Goal: Check status: Check status

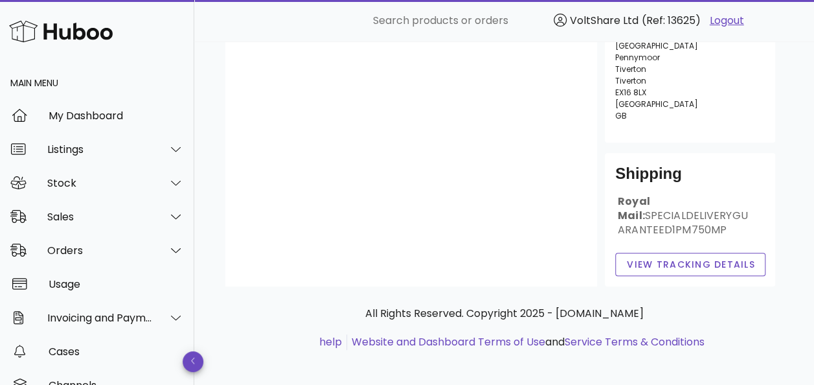
scroll to position [255, 0]
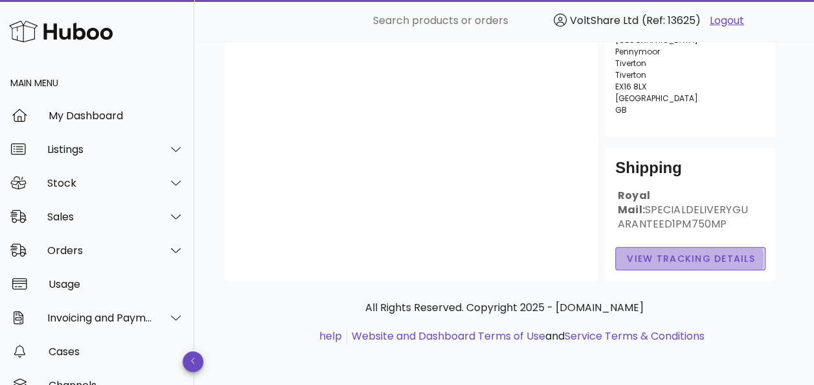
click at [675, 256] on span "View Tracking details" at bounding box center [690, 259] width 129 height 14
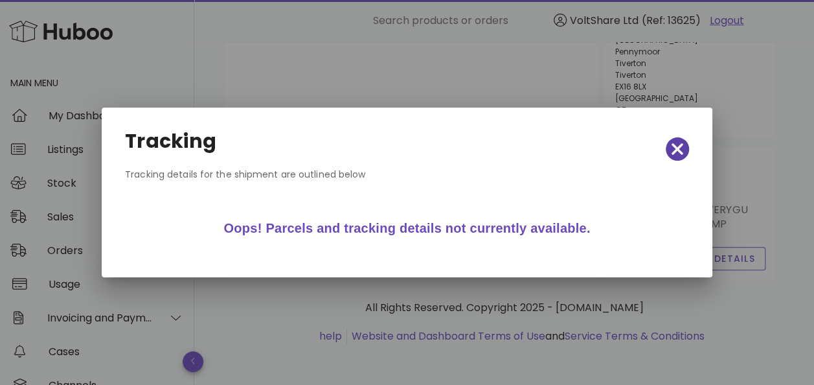
click at [676, 145] on icon "button" at bounding box center [678, 149] width 12 height 18
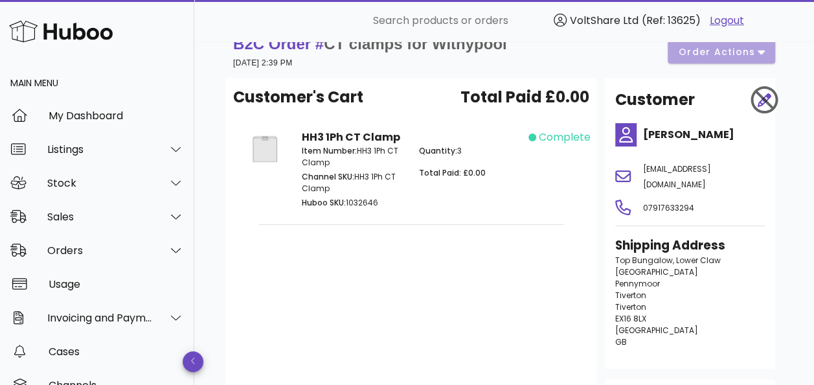
scroll to position [0, 0]
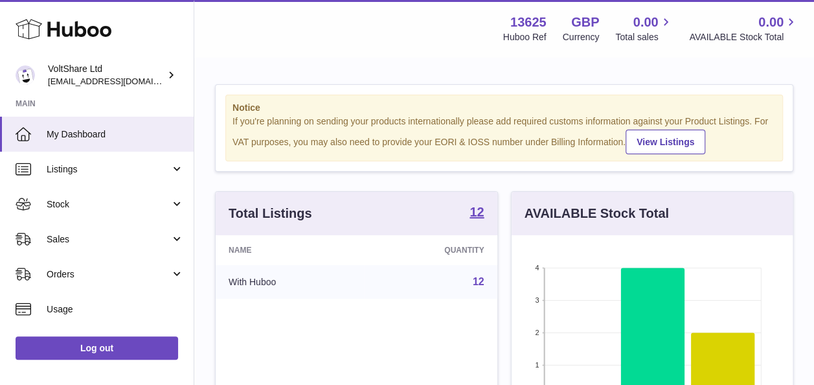
scroll to position [202, 281]
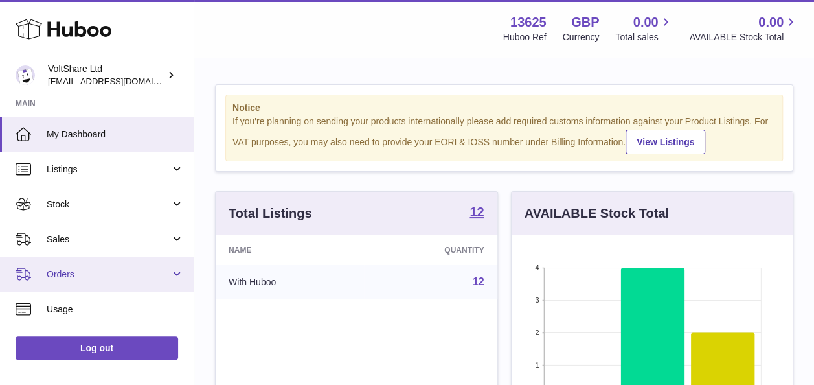
click at [78, 271] on span "Orders" at bounding box center [109, 274] width 124 height 12
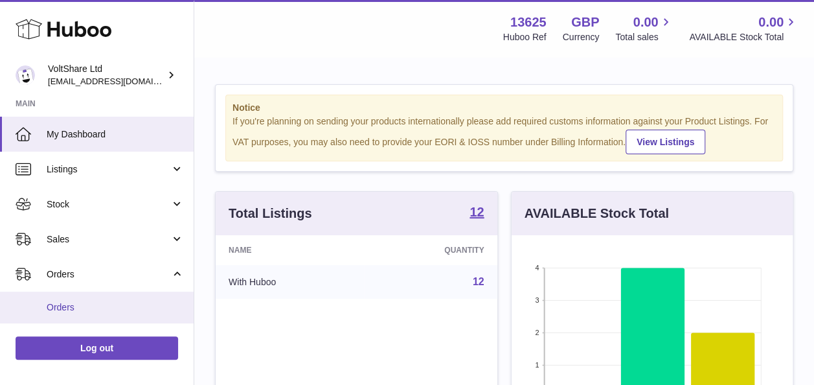
click at [70, 300] on link "Orders" at bounding box center [97, 308] width 194 height 32
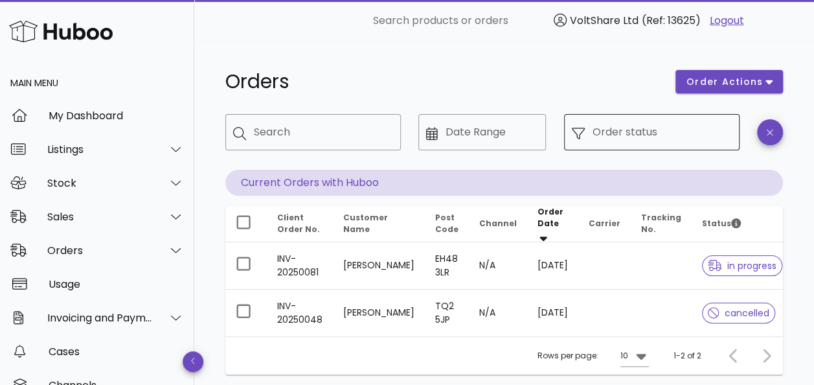
click at [615, 137] on input "Order status" at bounding box center [662, 132] width 139 height 21
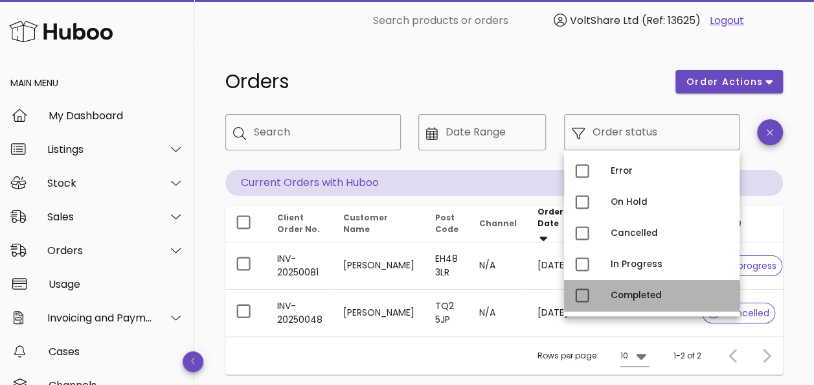
click at [628, 292] on div "Completed" at bounding box center [670, 295] width 119 height 10
type input "**********"
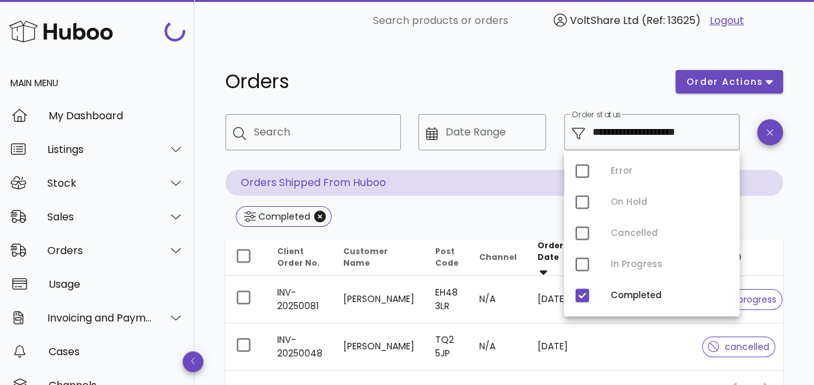
click at [421, 63] on div "Orders" at bounding box center [443, 81] width 450 height 39
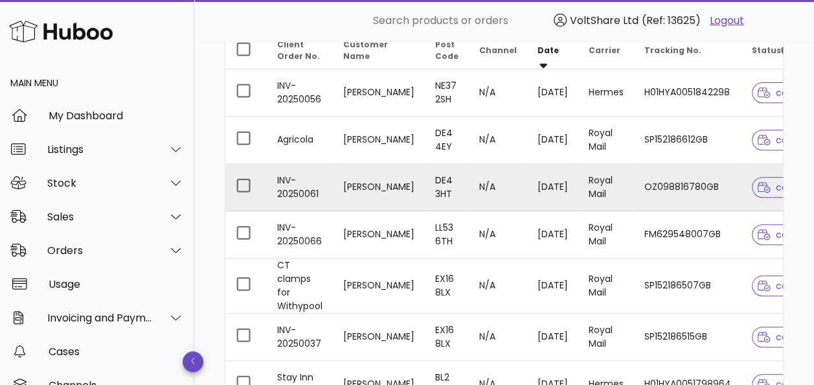
scroll to position [259, 0]
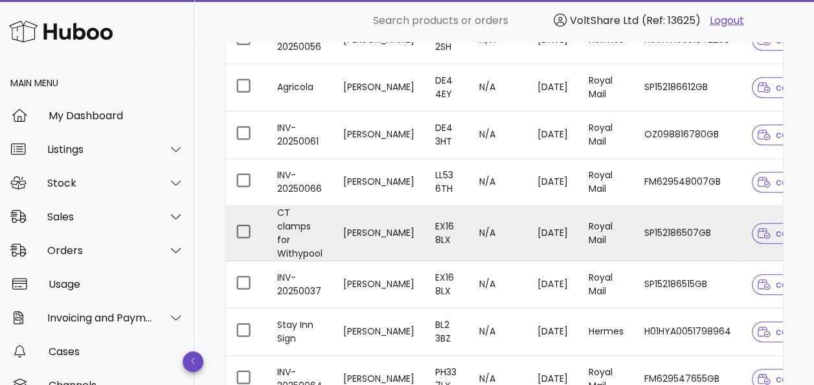
click at [558, 225] on td "[DATE]" at bounding box center [552, 233] width 51 height 55
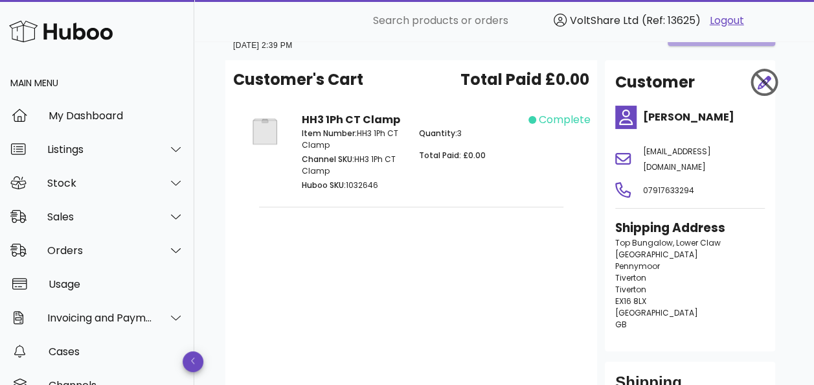
scroll to position [65, 0]
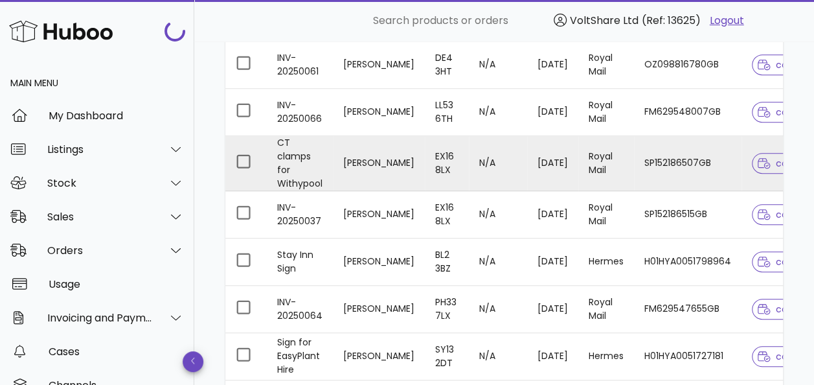
scroll to position [389, 0]
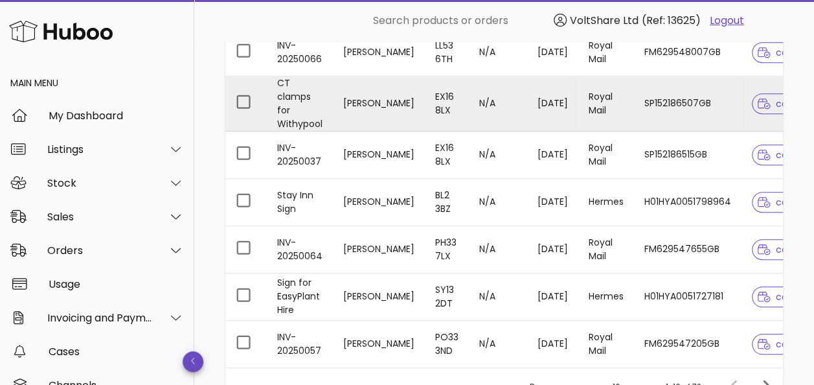
click at [605, 105] on td "Royal Mail" at bounding box center [606, 103] width 56 height 55
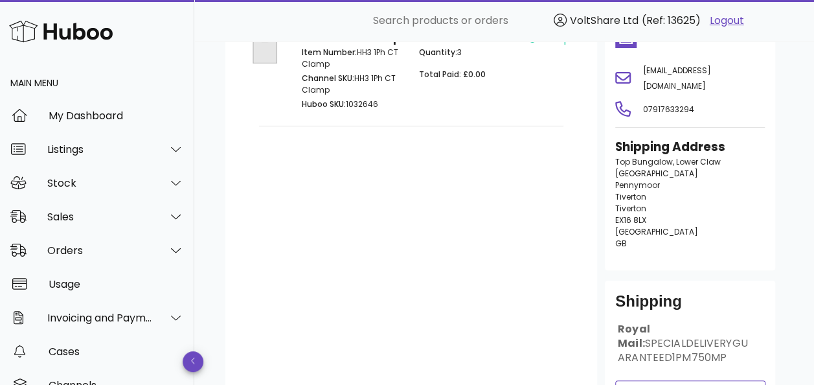
scroll to position [61, 0]
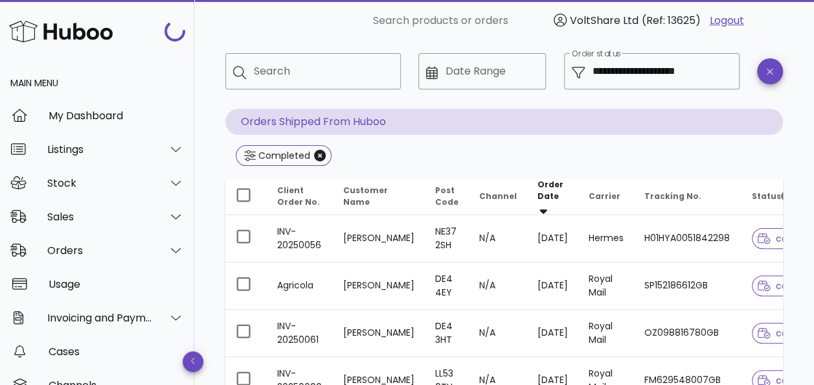
scroll to position [389, 0]
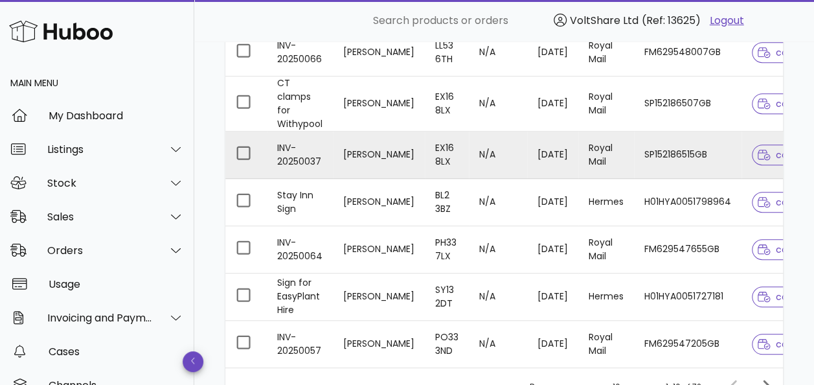
click at [360, 140] on td "[PERSON_NAME]" at bounding box center [379, 155] width 92 height 47
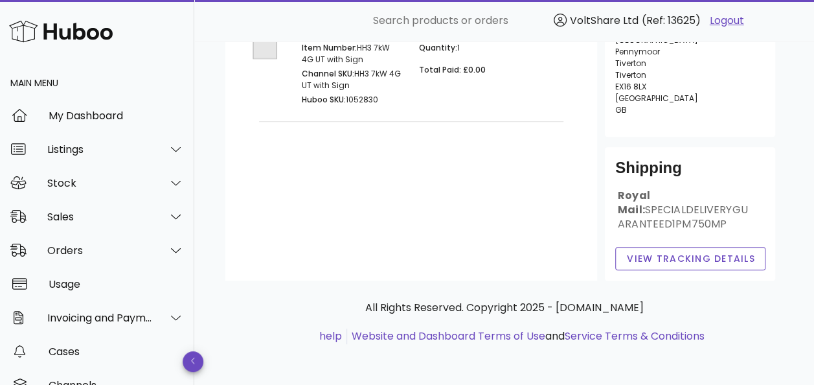
scroll to position [126, 0]
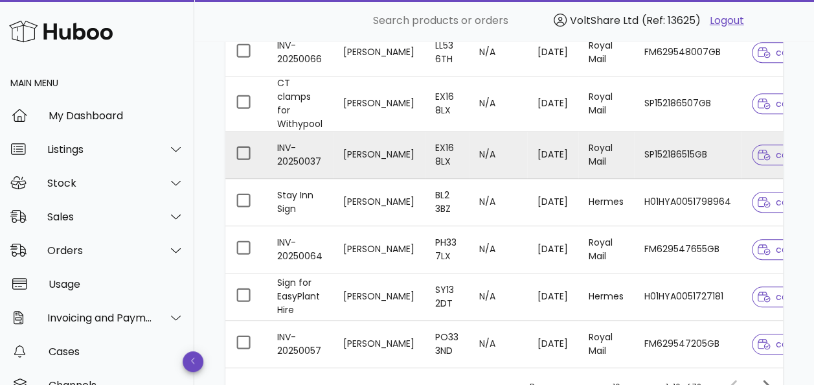
scroll to position [324, 0]
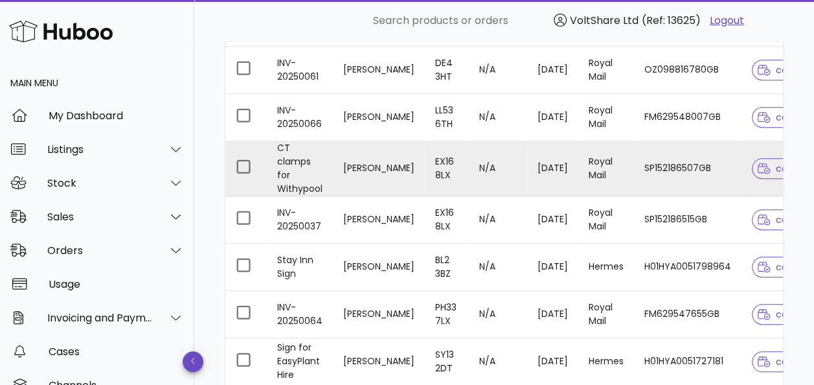
click at [578, 157] on td "Royal Mail" at bounding box center [606, 168] width 56 height 55
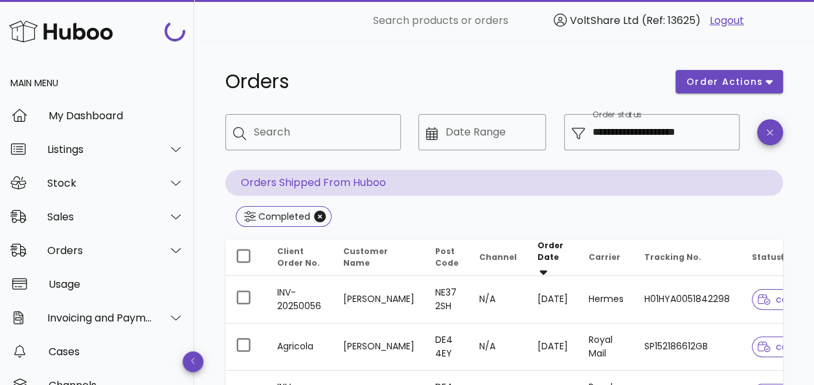
scroll to position [324, 0]
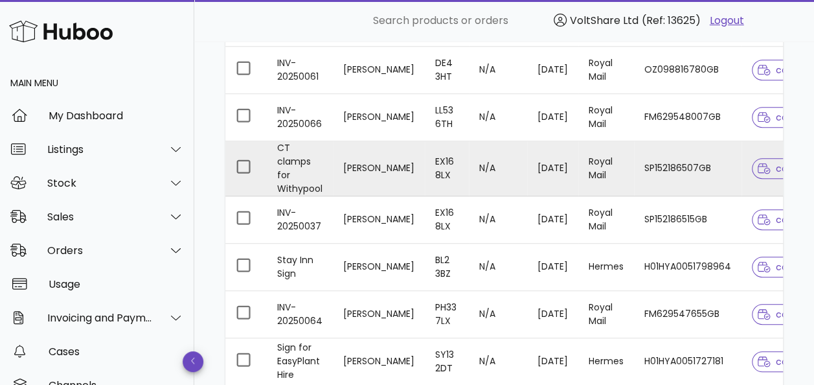
click at [338, 166] on td "[PERSON_NAME]" at bounding box center [379, 168] width 92 height 55
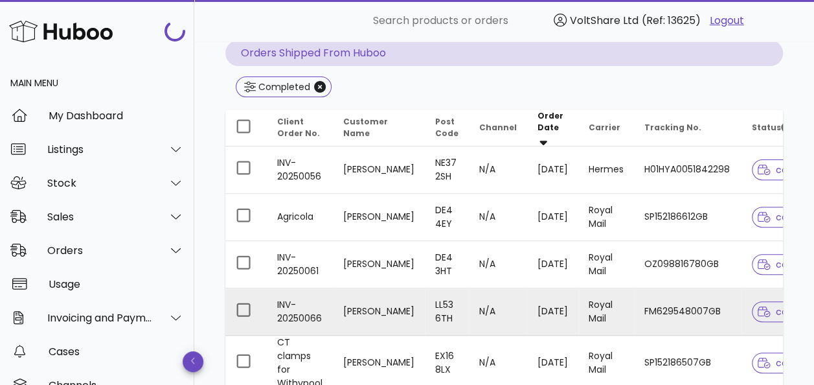
scroll to position [194, 0]
